Goal: Transaction & Acquisition: Subscribe to service/newsletter

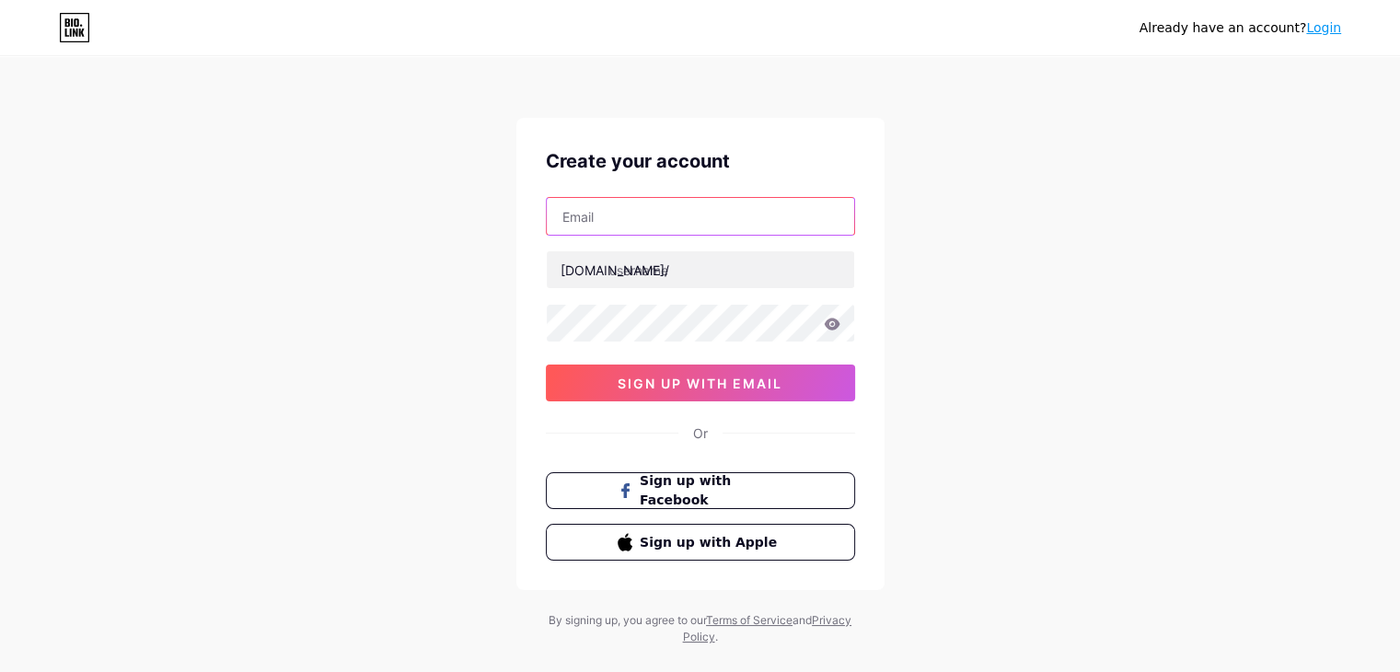
click at [663, 217] on input "text" at bounding box center [701, 216] width 308 height 37
type input "[EMAIL_ADDRESS][DOMAIN_NAME]"
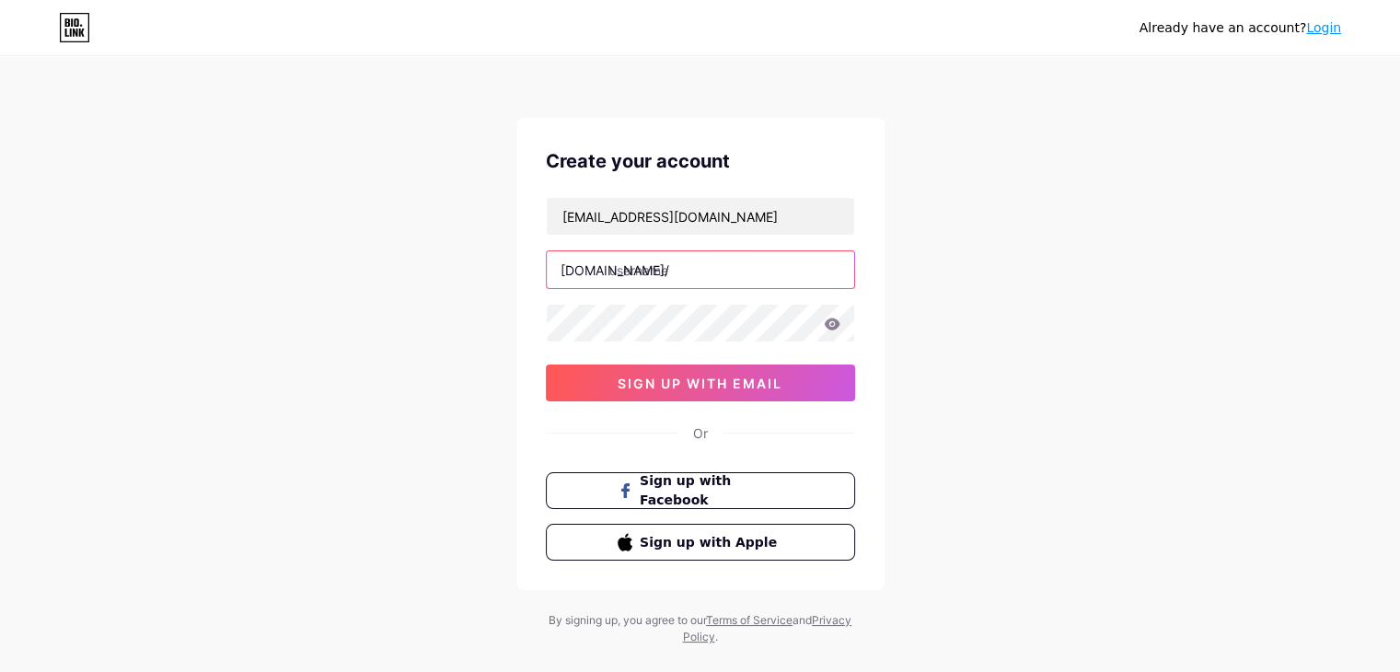
click at [673, 275] on input "text" at bounding box center [701, 269] width 308 height 37
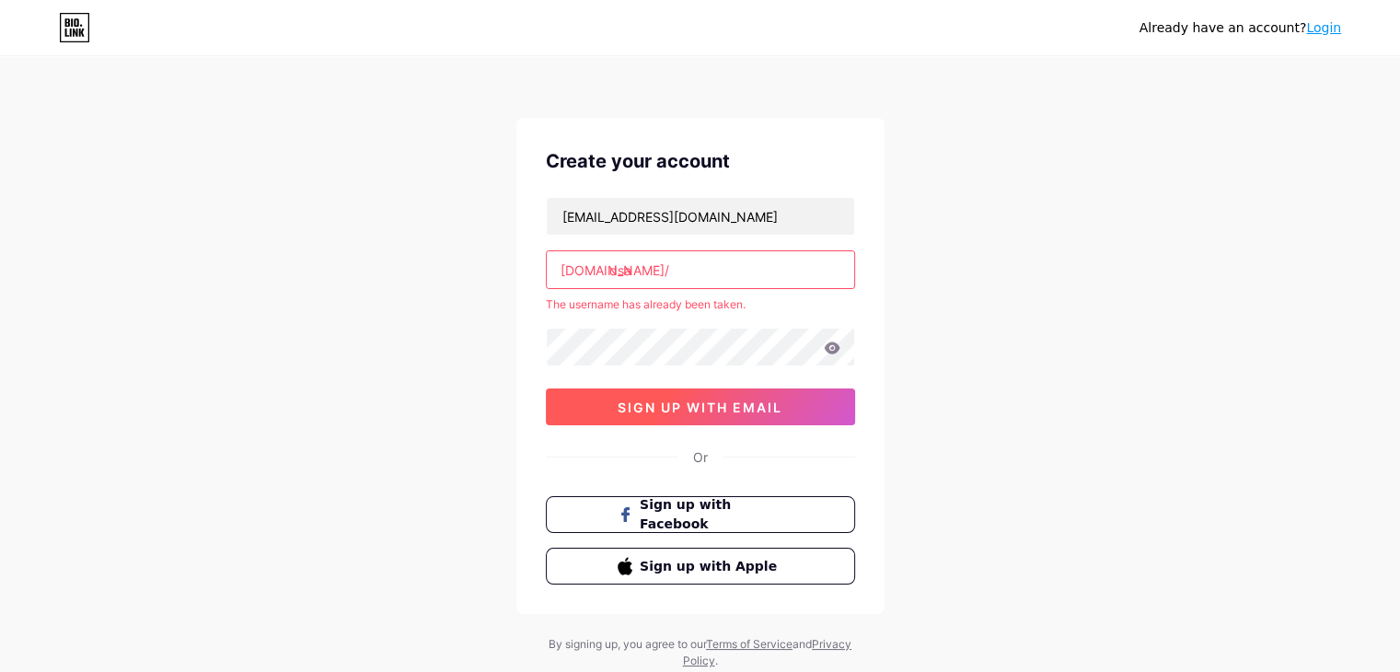
type input "dsa"
click at [704, 396] on button "sign up with email" at bounding box center [700, 407] width 309 height 37
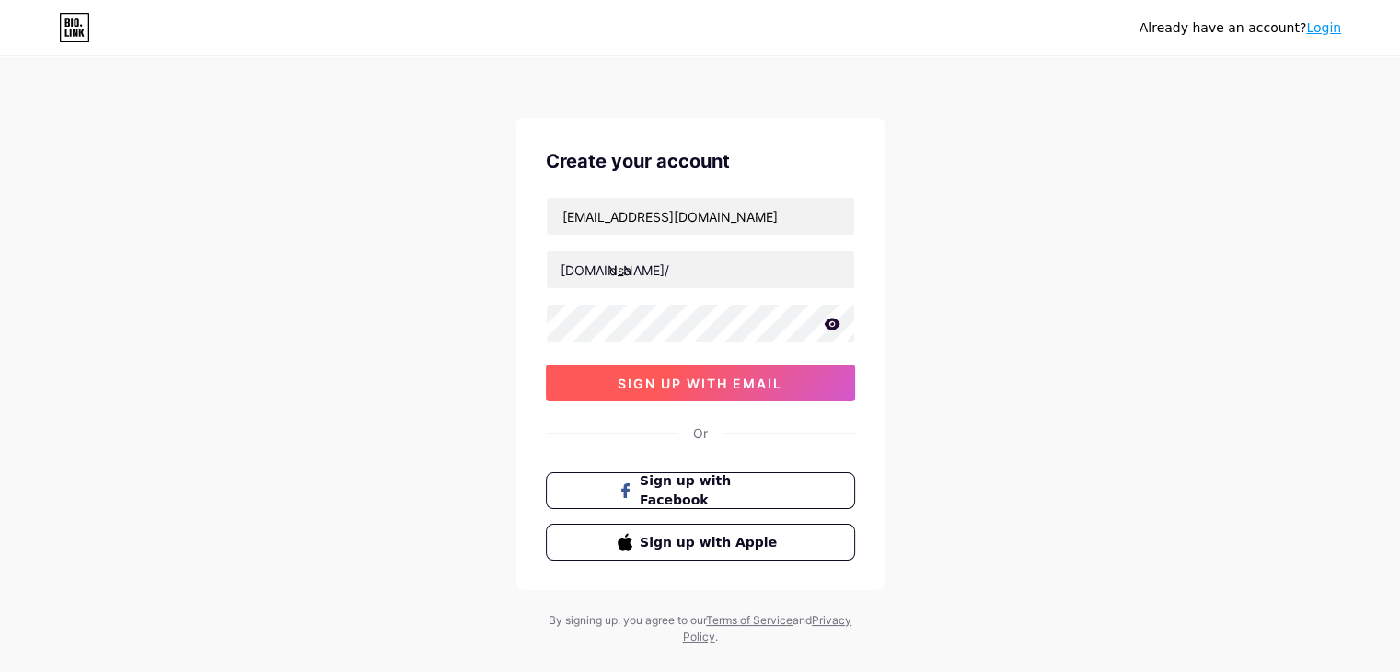
click at [693, 383] on span "sign up with email" at bounding box center [700, 384] width 165 height 16
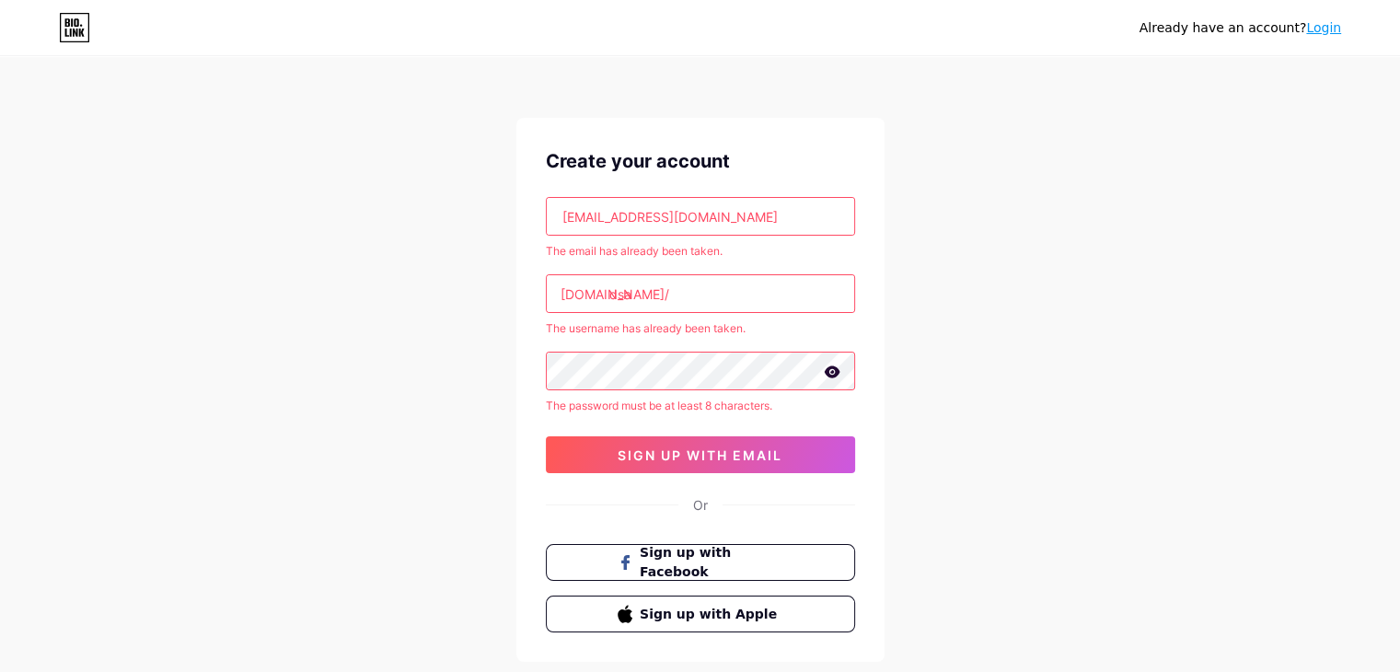
click at [1318, 33] on link "Login" at bounding box center [1323, 27] width 35 height 15
click at [1315, 27] on link "Login" at bounding box center [1323, 27] width 35 height 15
